Goal: Task Accomplishment & Management: Complete application form

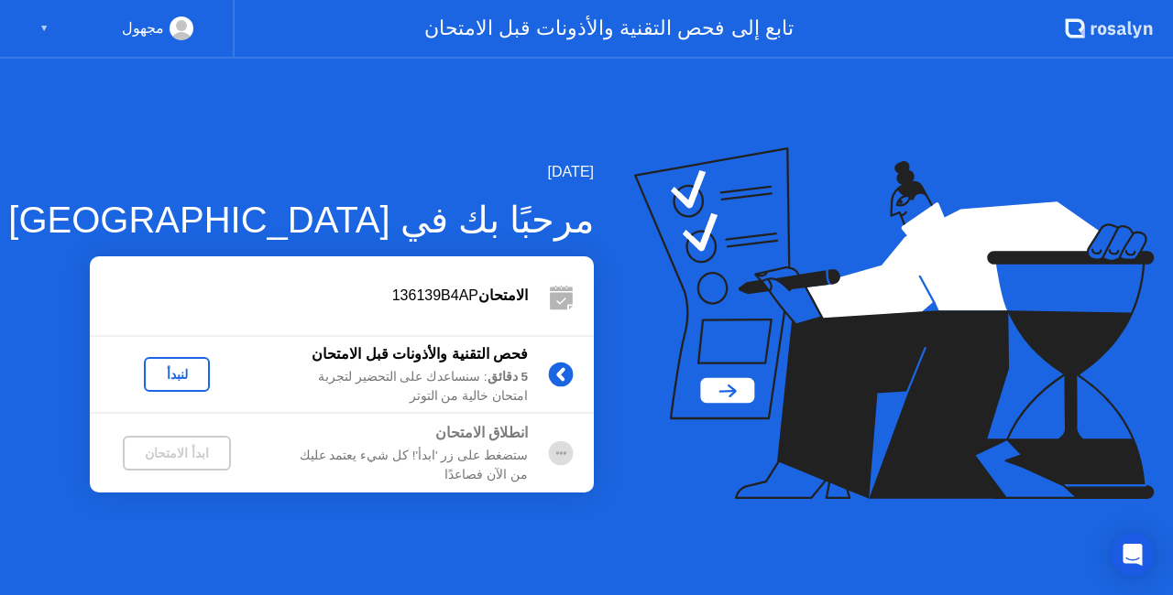
click at [179, 368] on div "لنبدأ" at bounding box center [176, 374] width 51 height 15
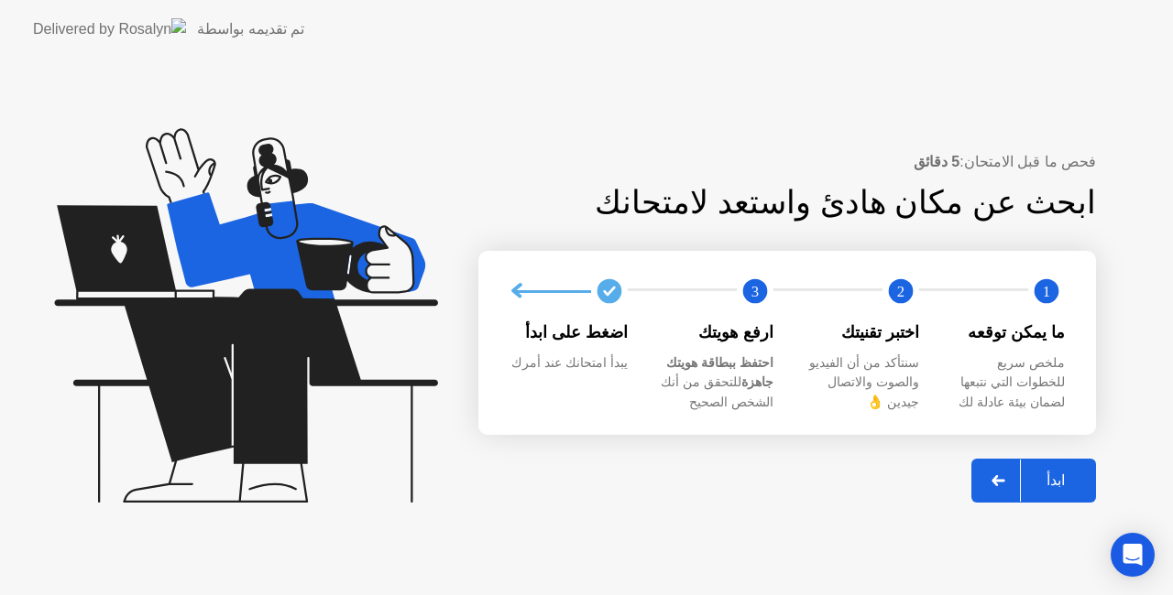
click at [1037, 474] on div "ابدأ" at bounding box center [1055, 480] width 70 height 17
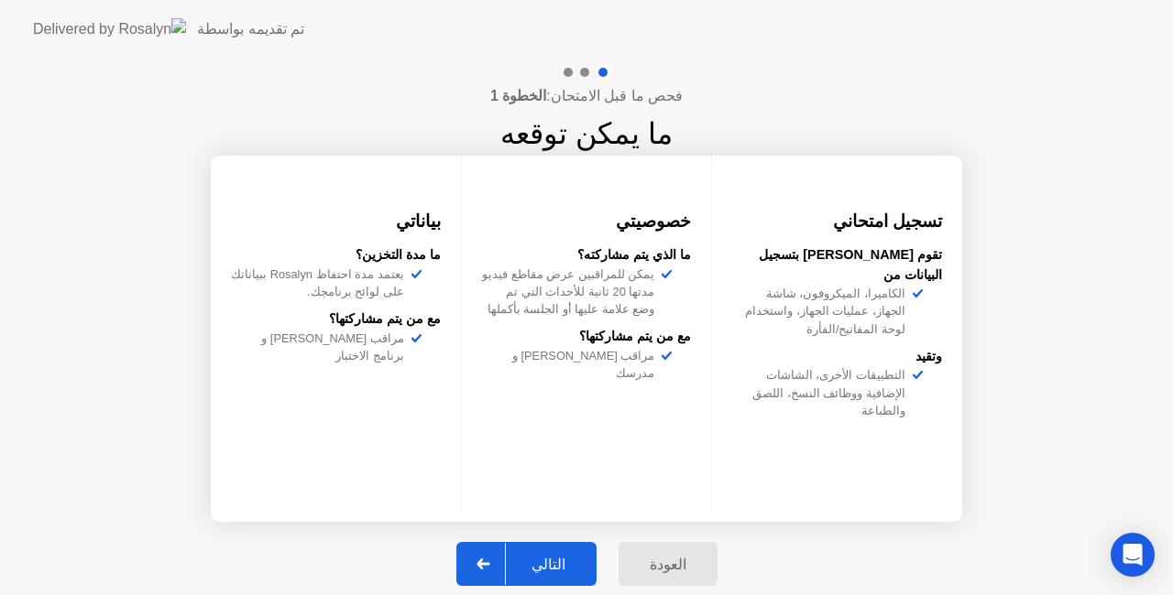
click at [551, 556] on div "التالي" at bounding box center [548, 564] width 85 height 17
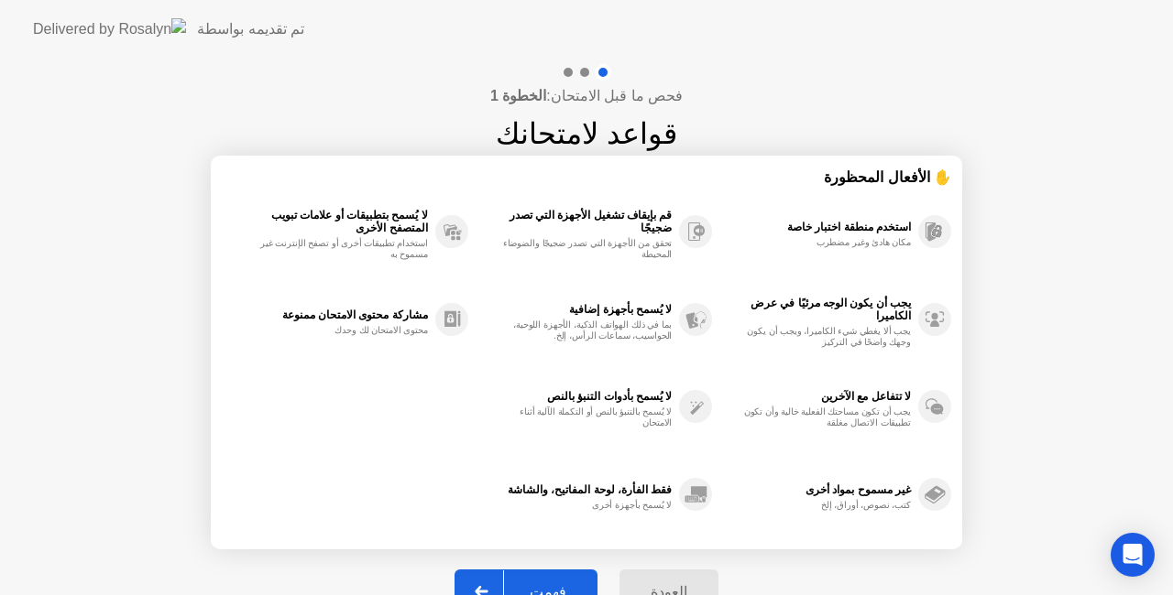
click at [544, 579] on button "فهمت" at bounding box center [525, 592] width 143 height 44
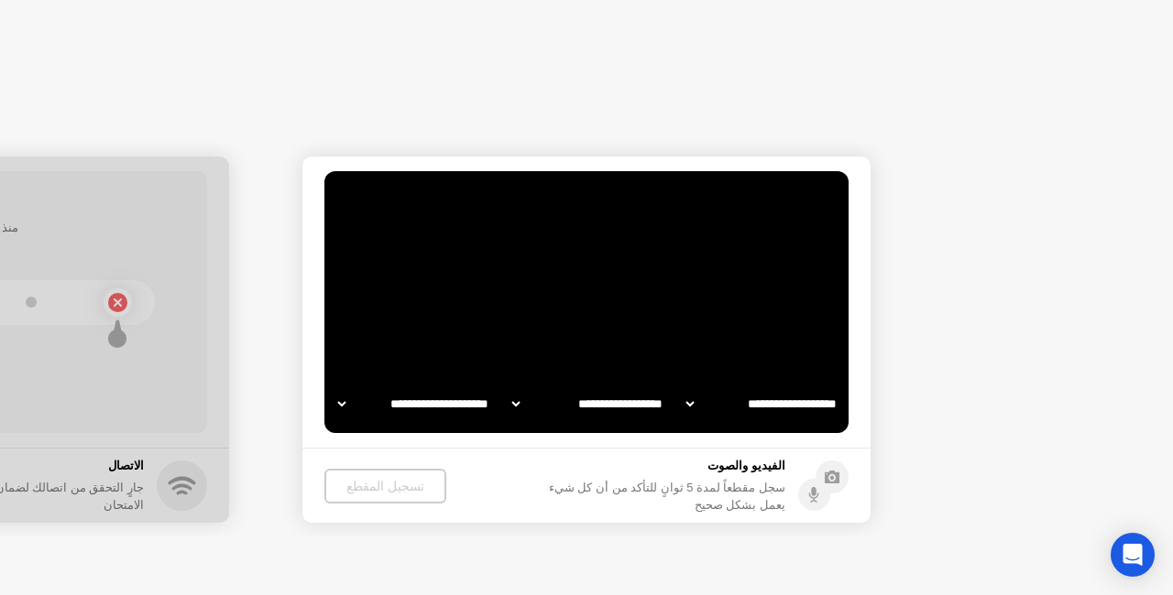
select select "**********"
select select "*******"
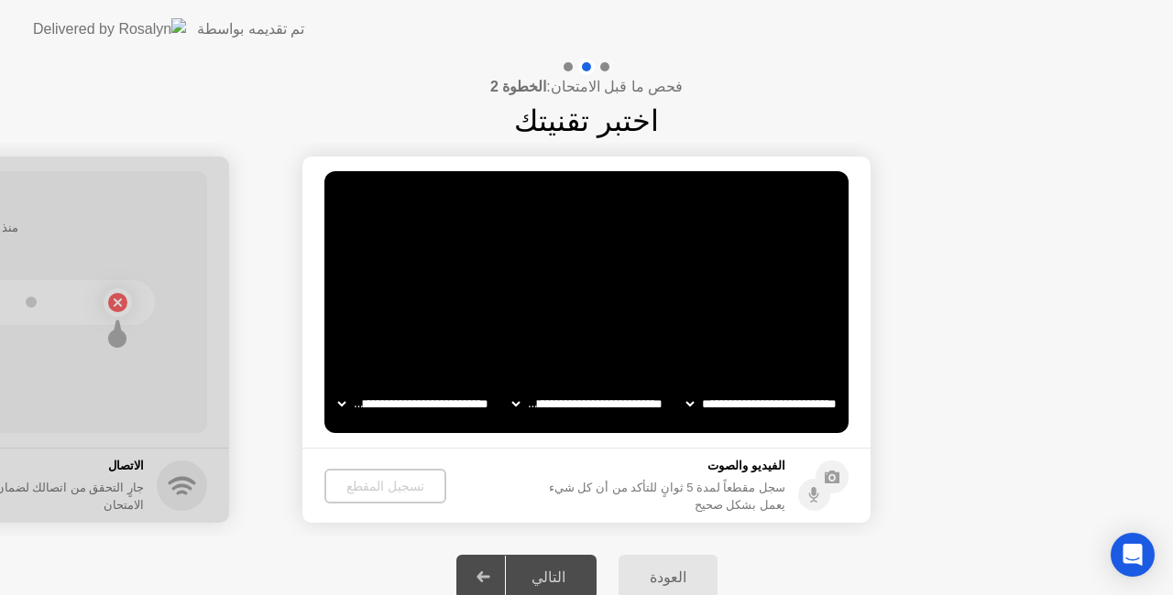
click at [400, 479] on div "تسجيل المقطع" at bounding box center [385, 486] width 107 height 15
click at [358, 490] on div "تسجيل المقطع" at bounding box center [384, 486] width 107 height 15
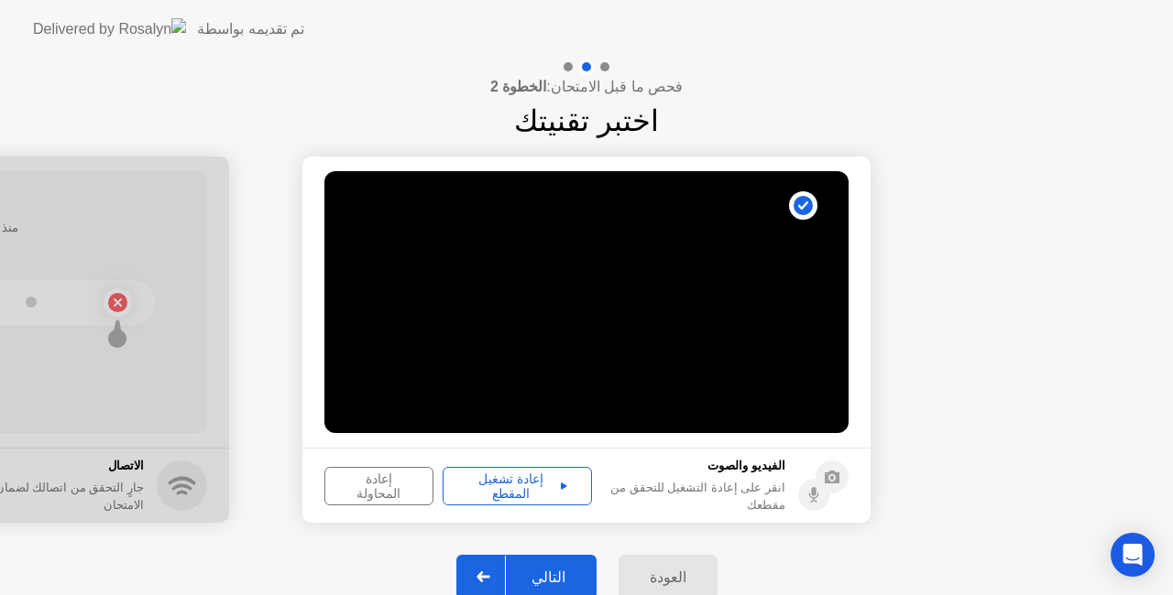
click at [490, 469] on button "إعادة تشغيل المقطع" at bounding box center [516, 486] width 149 height 38
click at [553, 565] on button "التالي" at bounding box center [526, 577] width 140 height 44
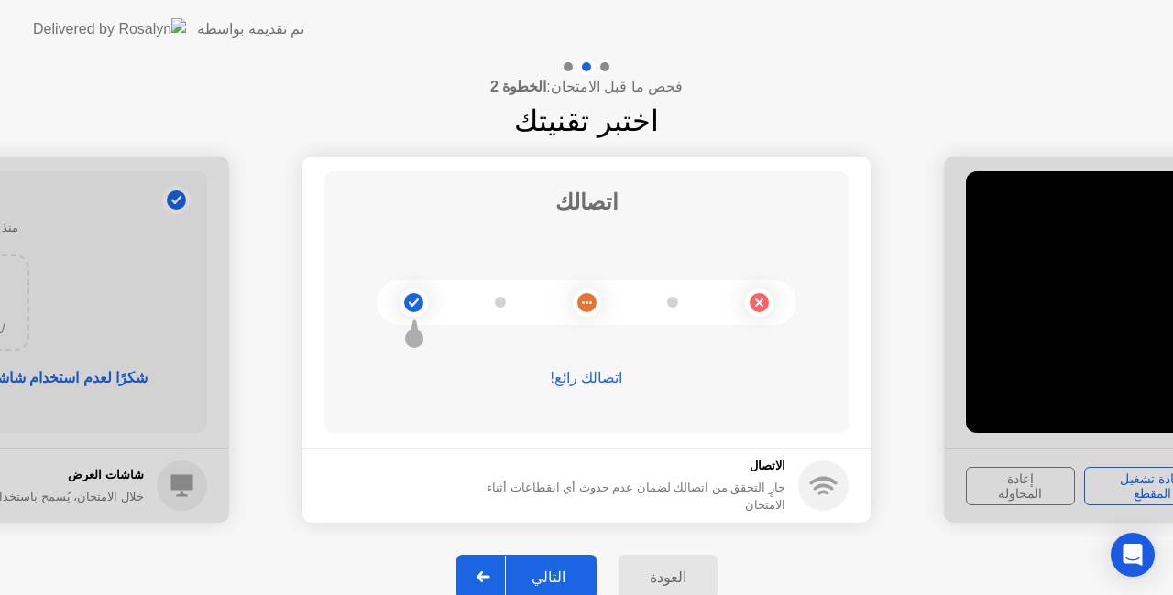
click at [553, 565] on button "التالي" at bounding box center [526, 577] width 140 height 44
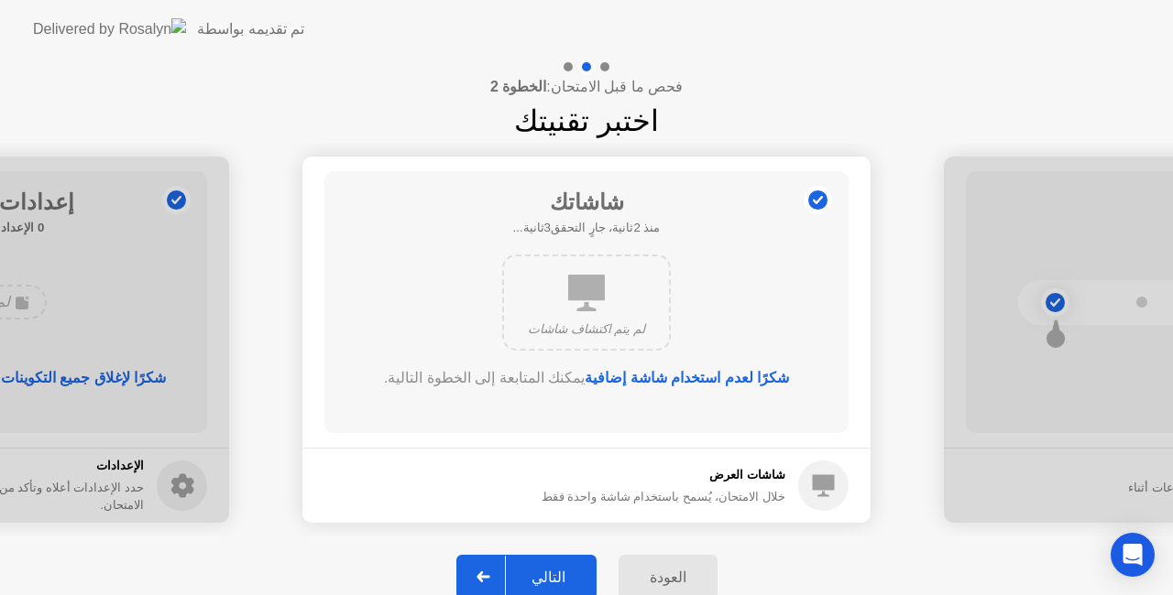
click at [553, 565] on button "التالي" at bounding box center [526, 577] width 140 height 44
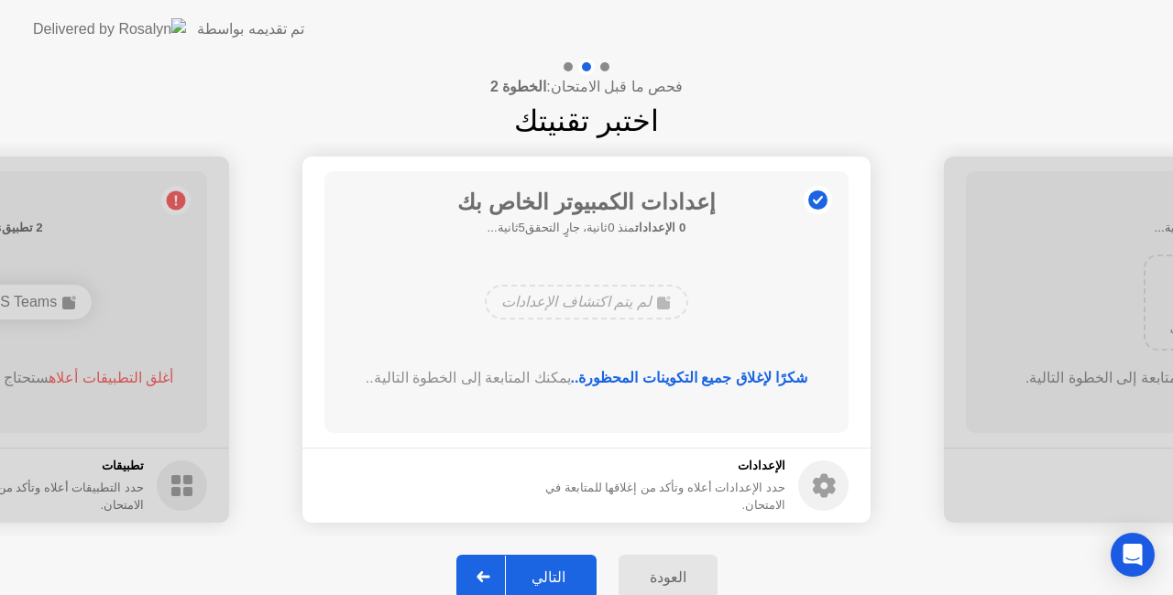
click at [553, 565] on button "التالي" at bounding box center [526, 577] width 140 height 44
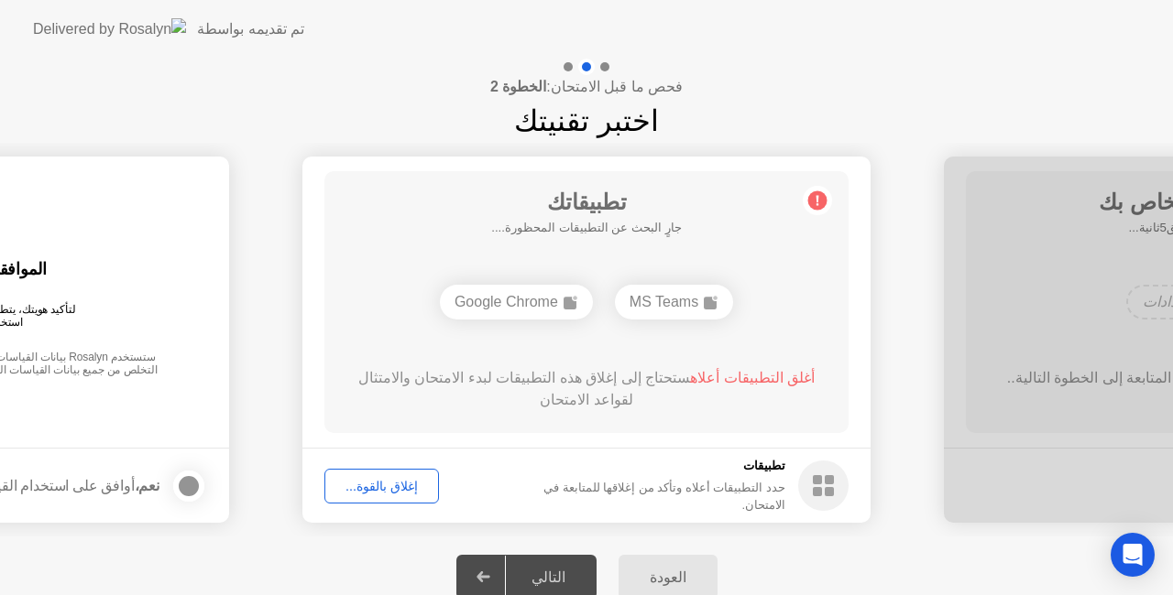
click at [657, 302] on div "MS Teams" at bounding box center [674, 302] width 118 height 35
click at [376, 484] on div "إغلاق بالقوة..." at bounding box center [382, 486] width 102 height 15
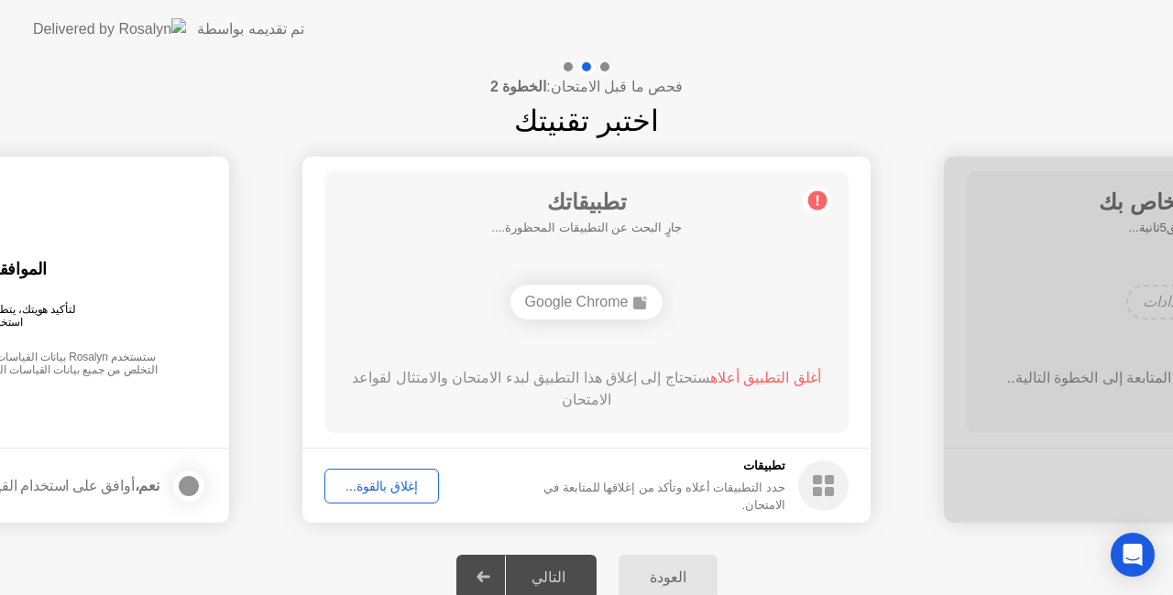
click at [540, 304] on div "Google Chrome" at bounding box center [586, 302] width 153 height 35
click at [387, 484] on div "إغلاق بالقوة..." at bounding box center [382, 486] width 102 height 15
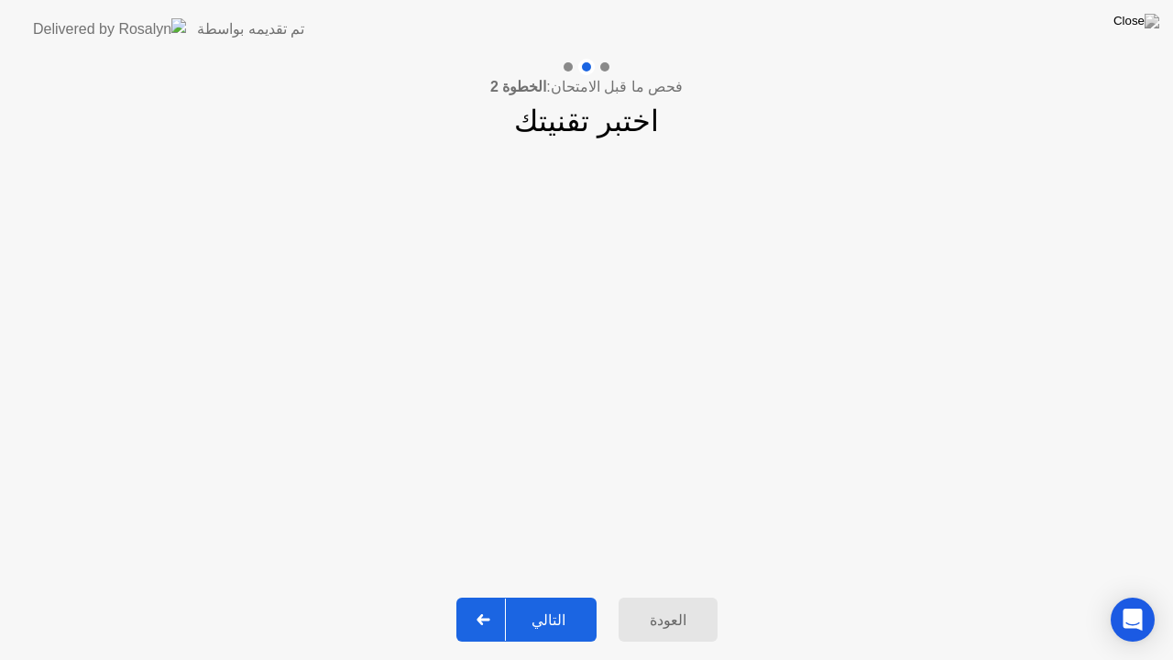
click at [527, 595] on div "التالي" at bounding box center [548, 619] width 85 height 17
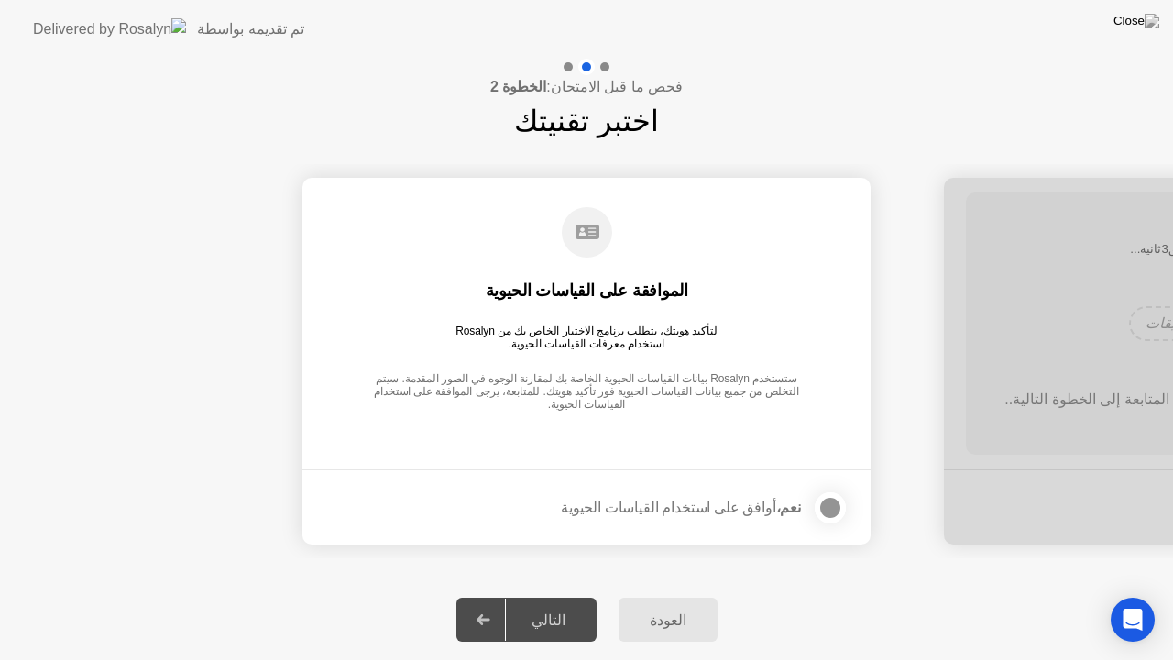
click at [830, 503] on div at bounding box center [830, 507] width 22 height 22
click at [550, 595] on div "التالي" at bounding box center [548, 619] width 85 height 17
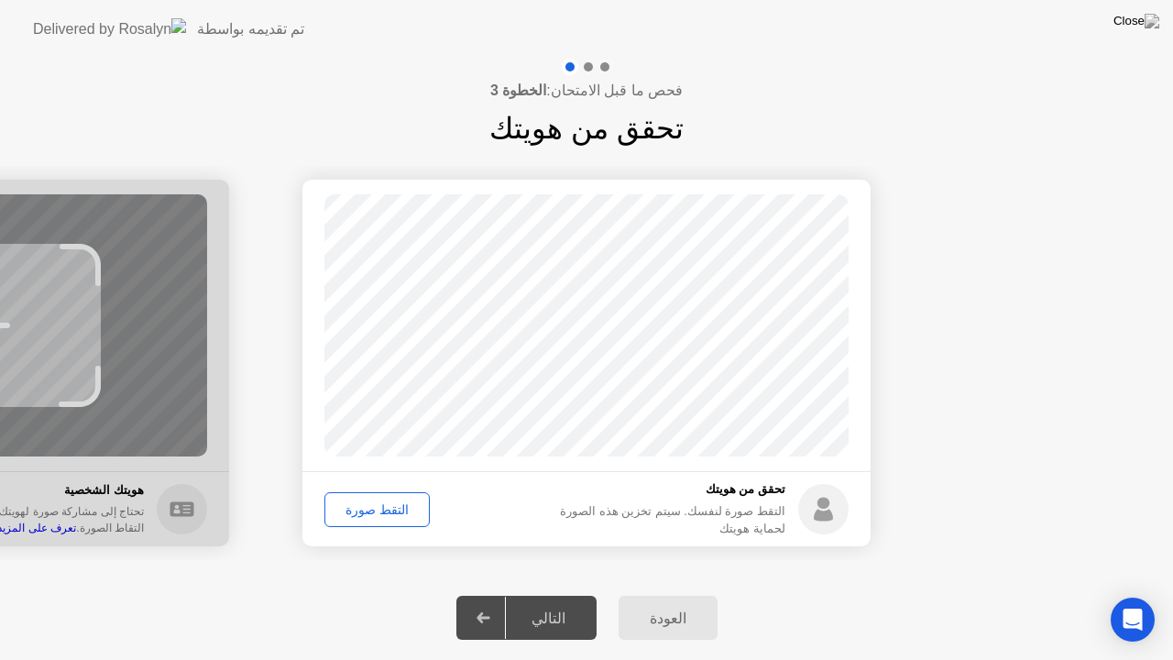
click at [377, 510] on div "التقط صورة" at bounding box center [377, 509] width 93 height 15
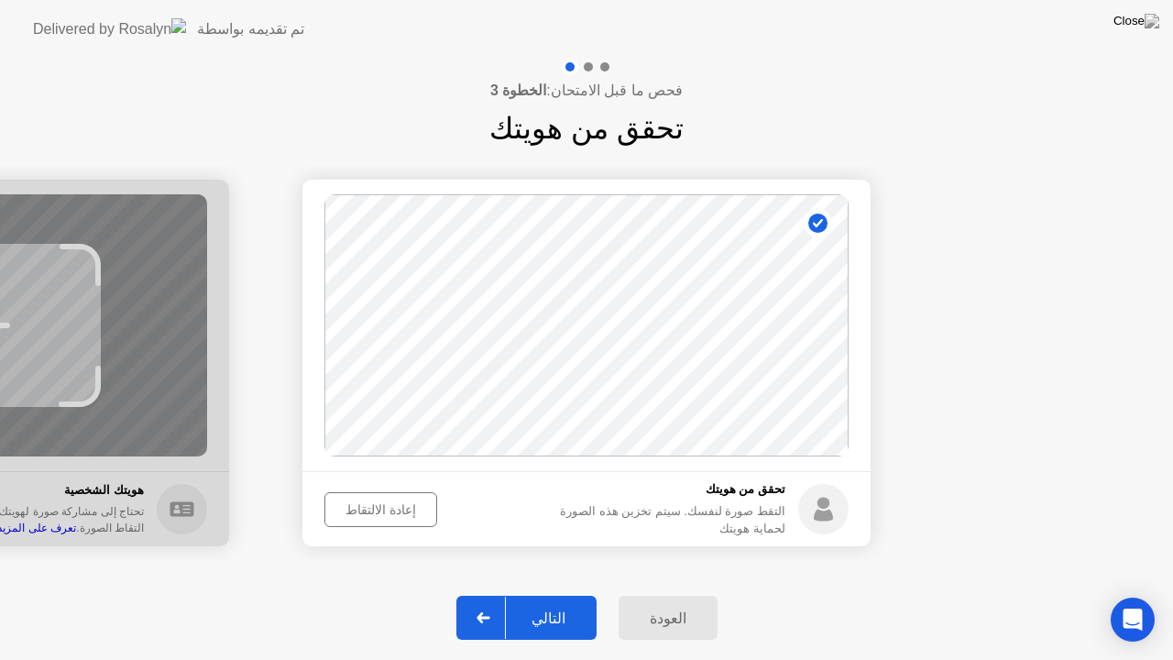
click at [552, 595] on button "التالي" at bounding box center [526, 617] width 140 height 44
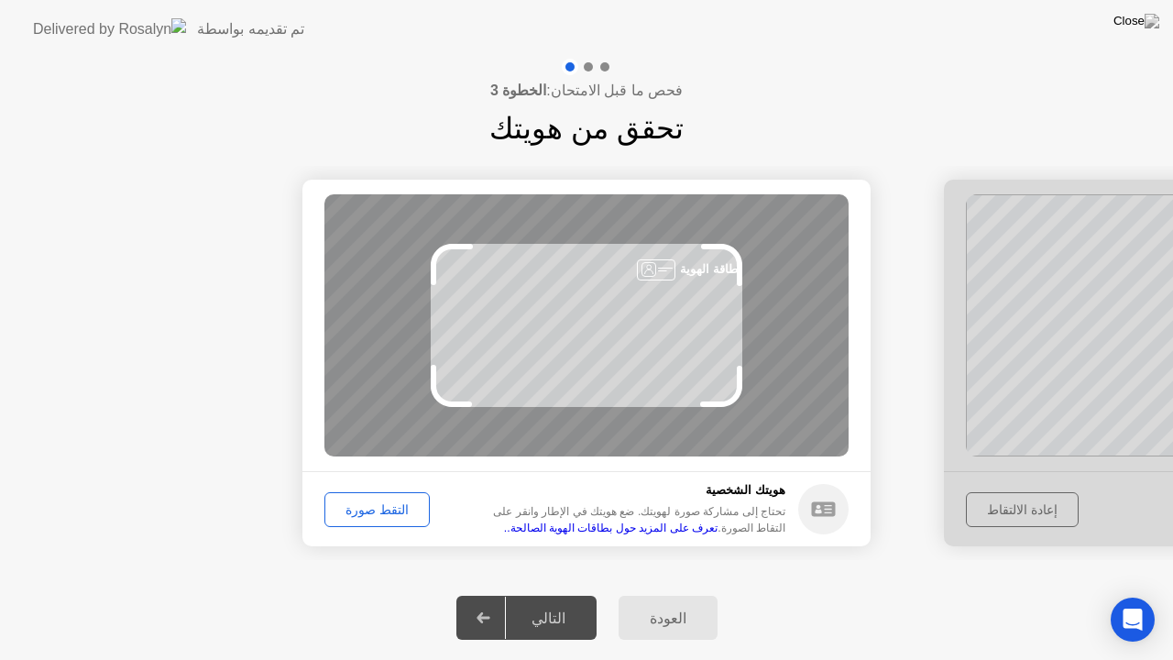
click at [408, 502] on div "التقط صورة" at bounding box center [377, 509] width 93 height 15
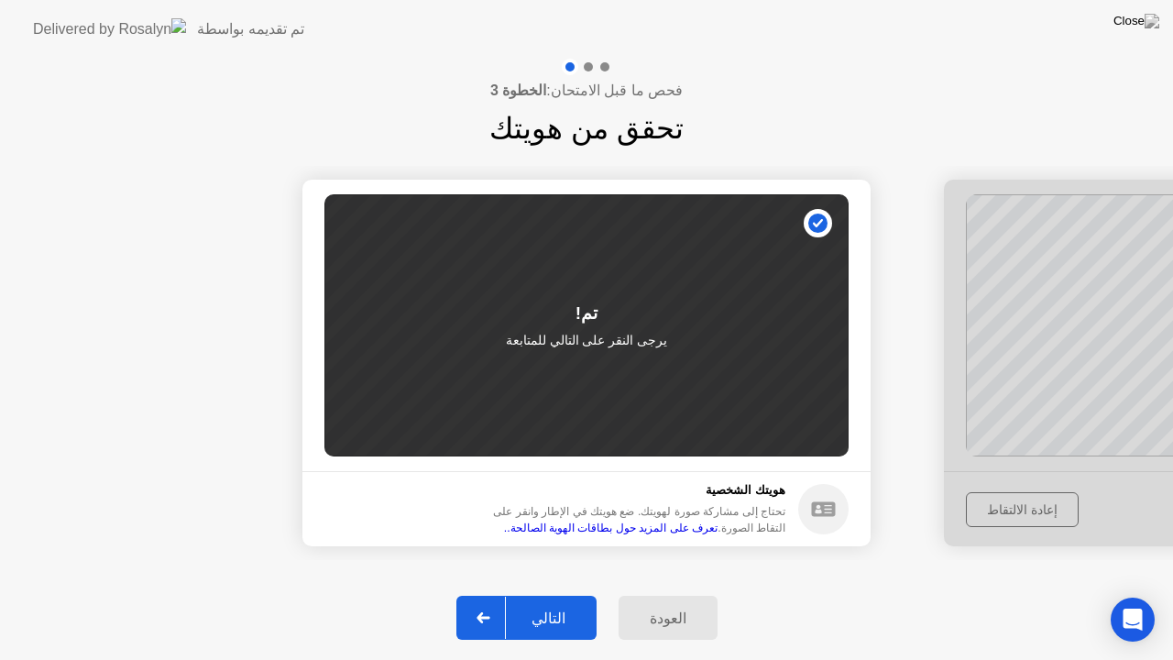
click at [551, 595] on div "التالي" at bounding box center [548, 617] width 85 height 17
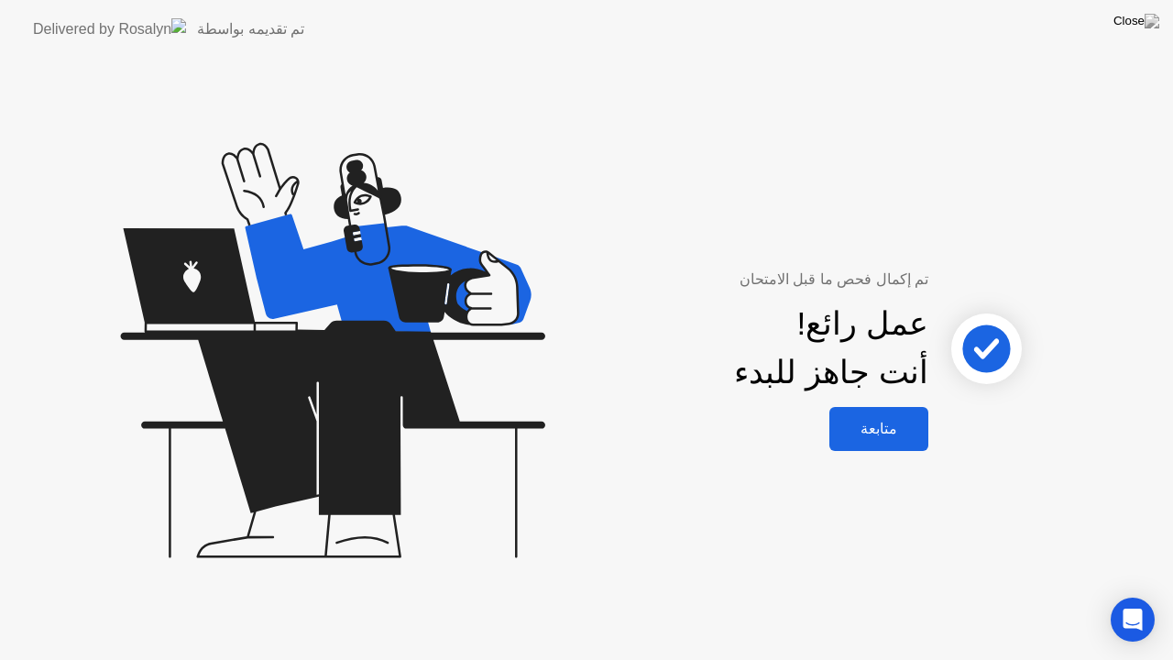
click at [883, 422] on div "متابعة" at bounding box center [878, 428] width 88 height 17
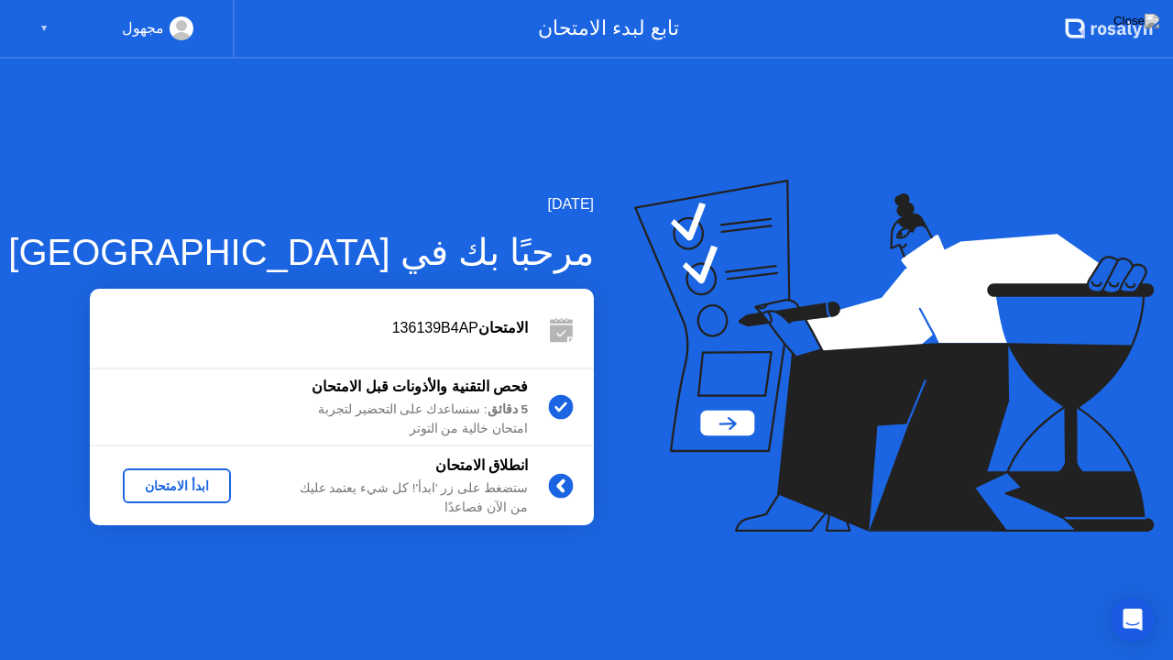
click at [191, 488] on div "ابدأ الامتحان" at bounding box center [176, 485] width 93 height 15
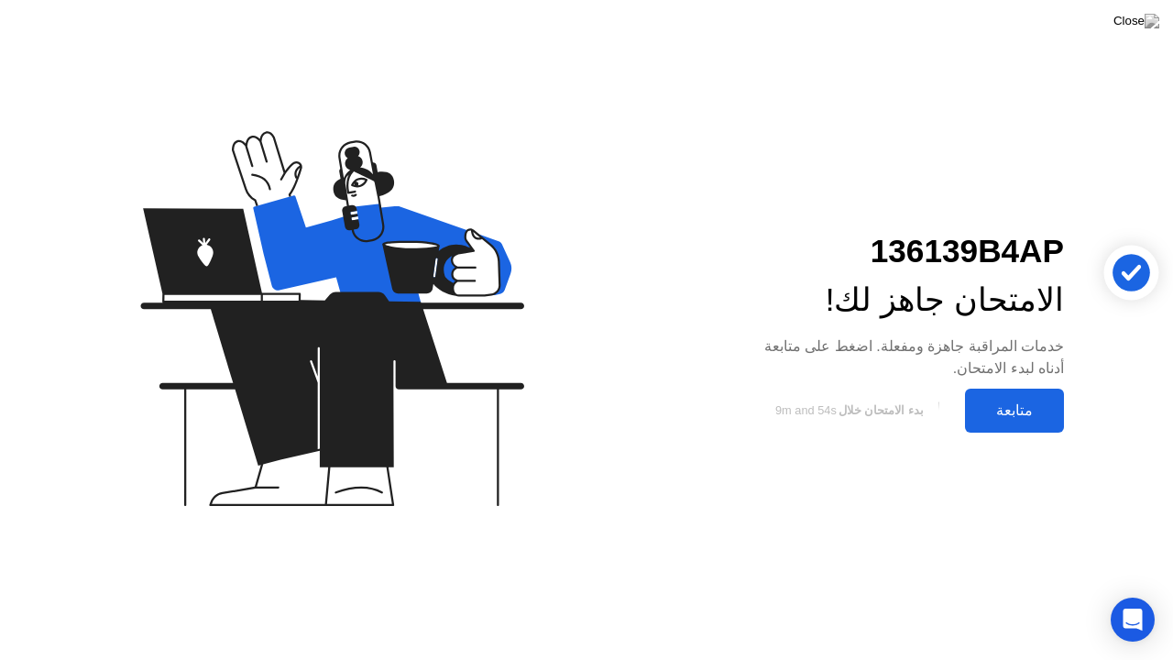
click at [1016, 416] on div "متابعة" at bounding box center [1014, 409] width 88 height 17
